Goal: Information Seeking & Learning: Understand process/instructions

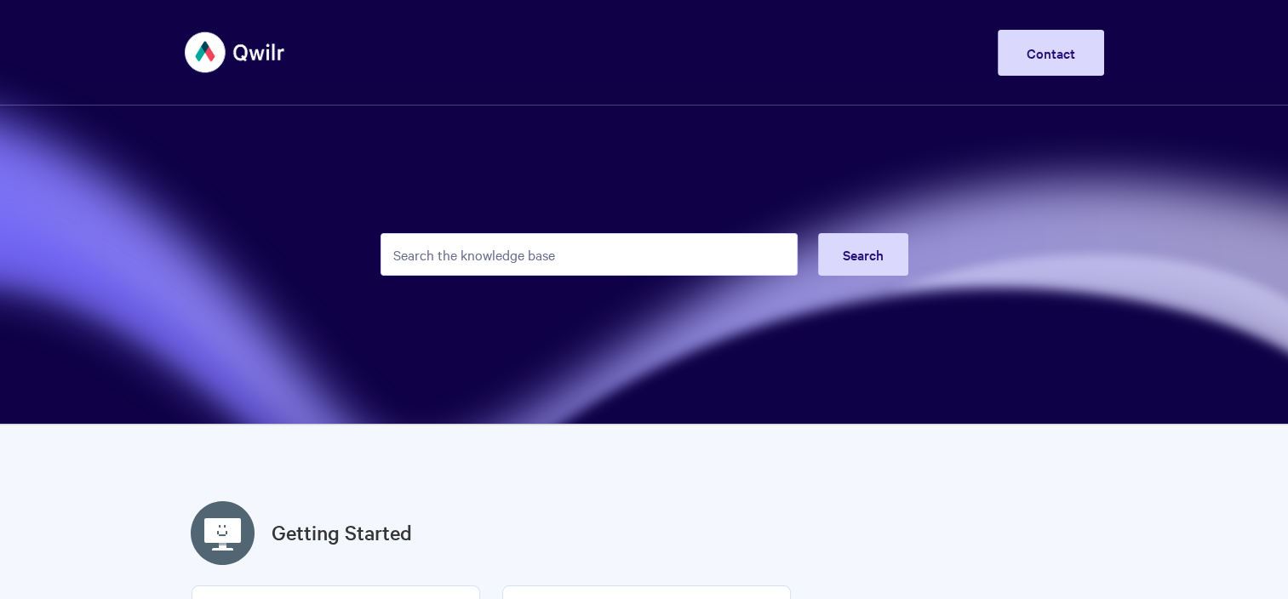
click at [514, 272] on input "Search the knowledge base" at bounding box center [589, 254] width 417 height 43
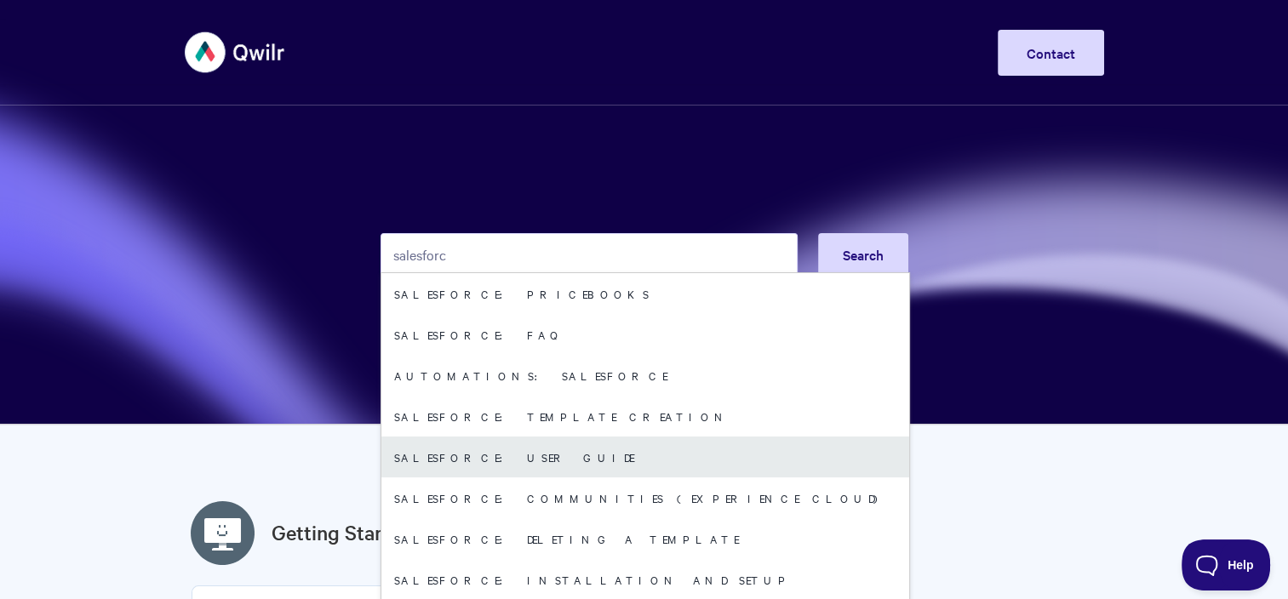
type input "salesforc"
click at [489, 453] on link "Salesforce: User Guide" at bounding box center [645, 457] width 528 height 41
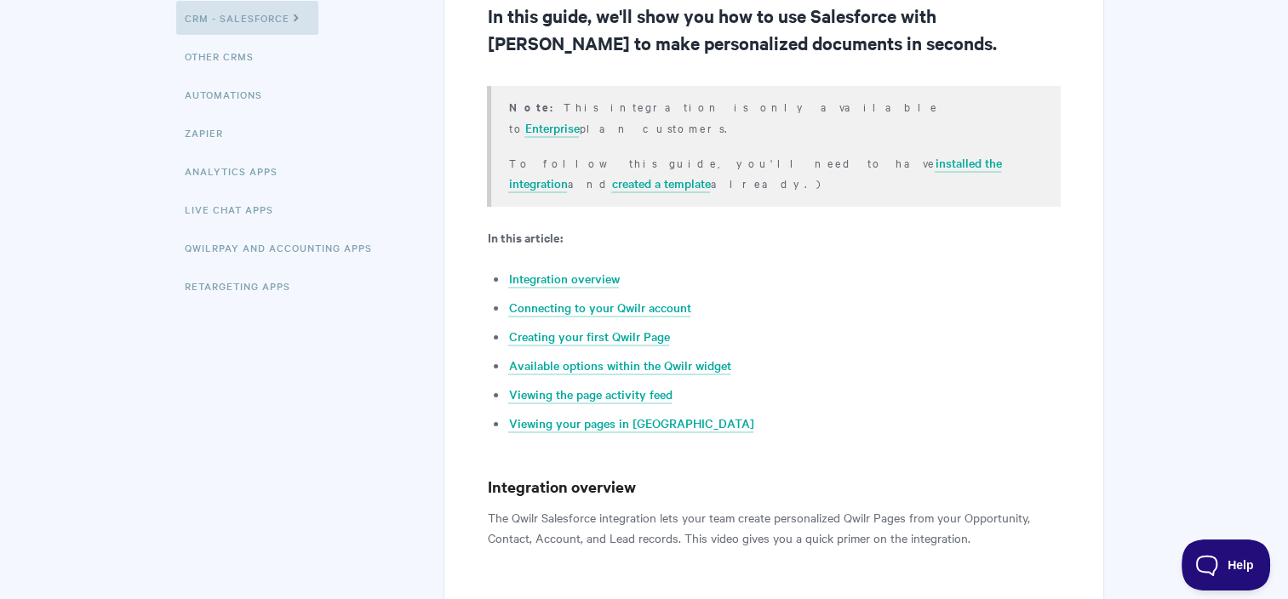
scroll to position [341, 0]
click at [567, 327] on link "Creating your first Qwilr Page" at bounding box center [588, 336] width 161 height 19
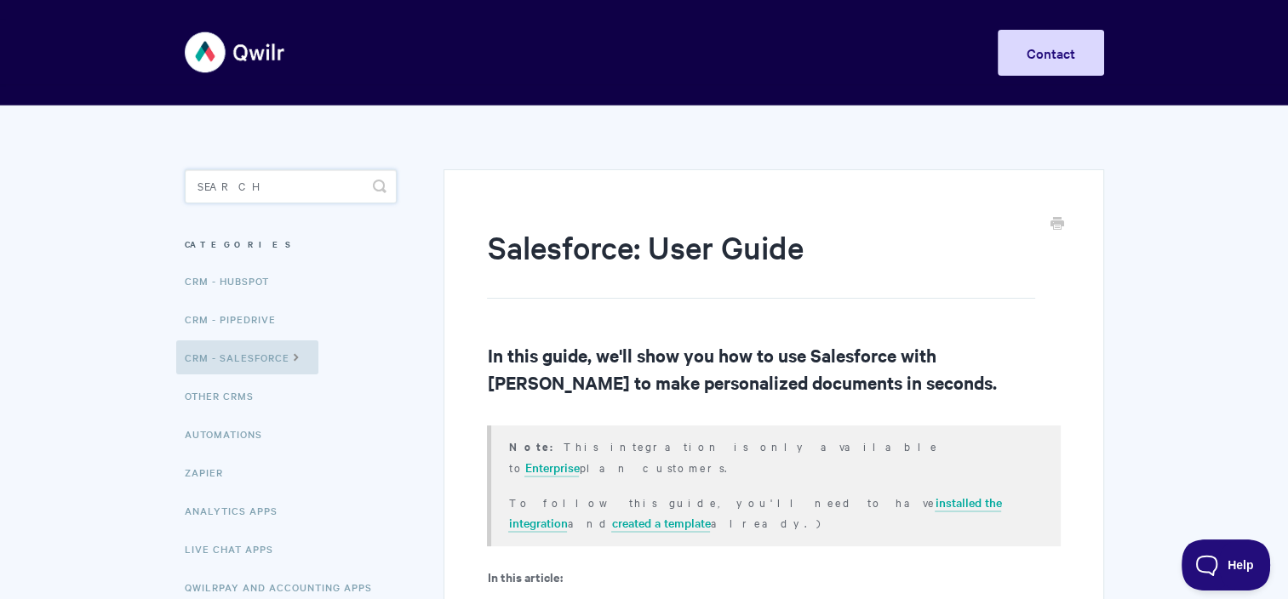
click at [262, 184] on input "Search" at bounding box center [291, 186] width 212 height 34
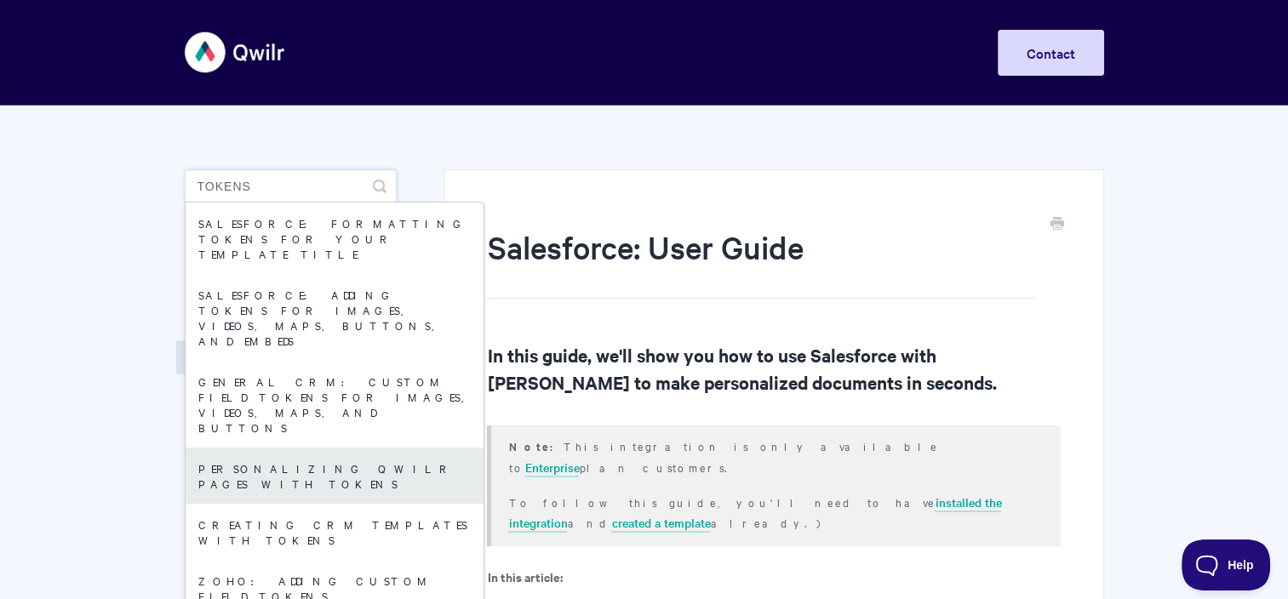
type input "tOKENS"
click at [302, 448] on link "Personalizing Qwilr Pages with Tokens" at bounding box center [335, 476] width 298 height 56
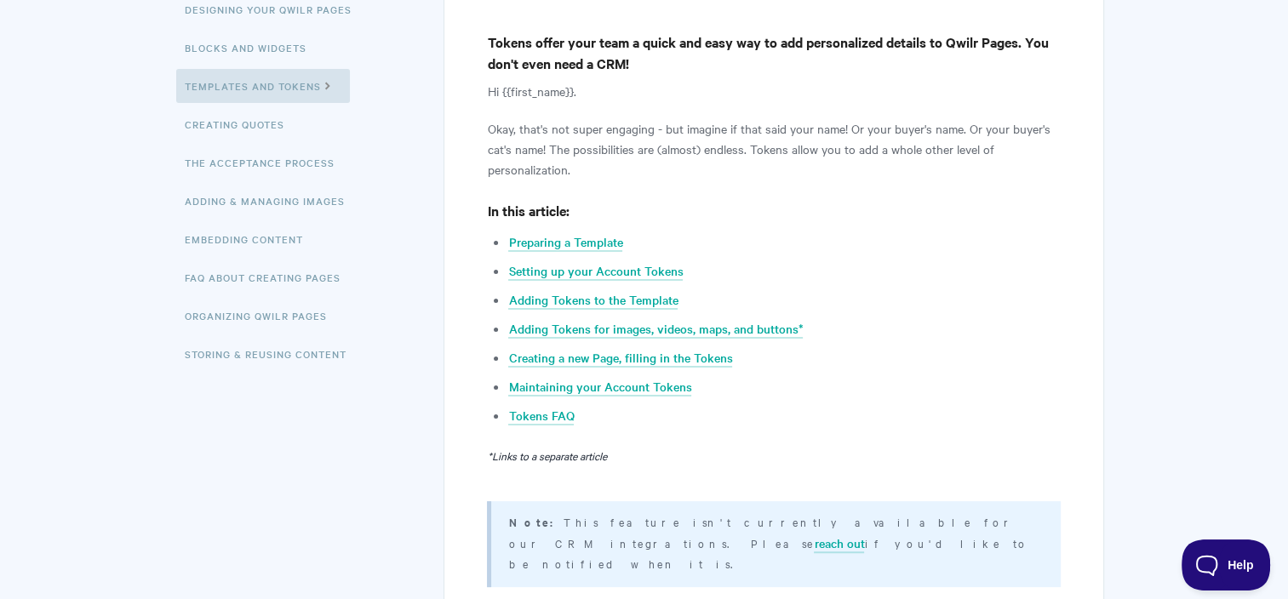
scroll to position [341, 0]
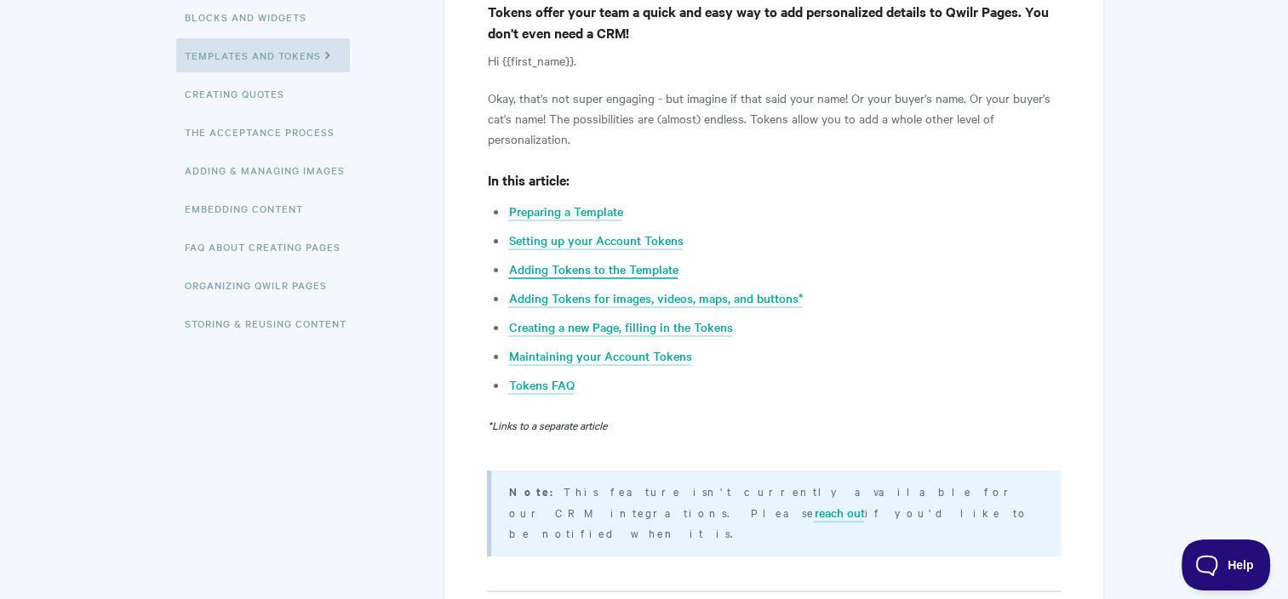
click at [638, 272] on link "Adding Tokens to the Template" at bounding box center [592, 270] width 169 height 19
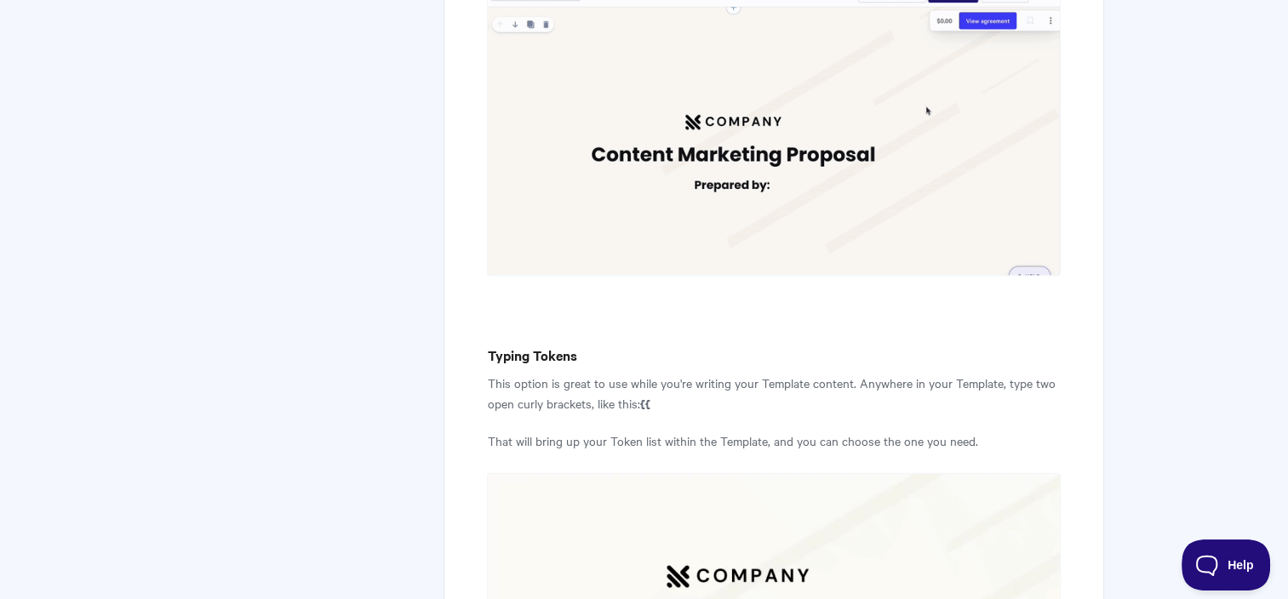
scroll to position [3622, 0]
